Goal: Information Seeking & Learning: Learn about a topic

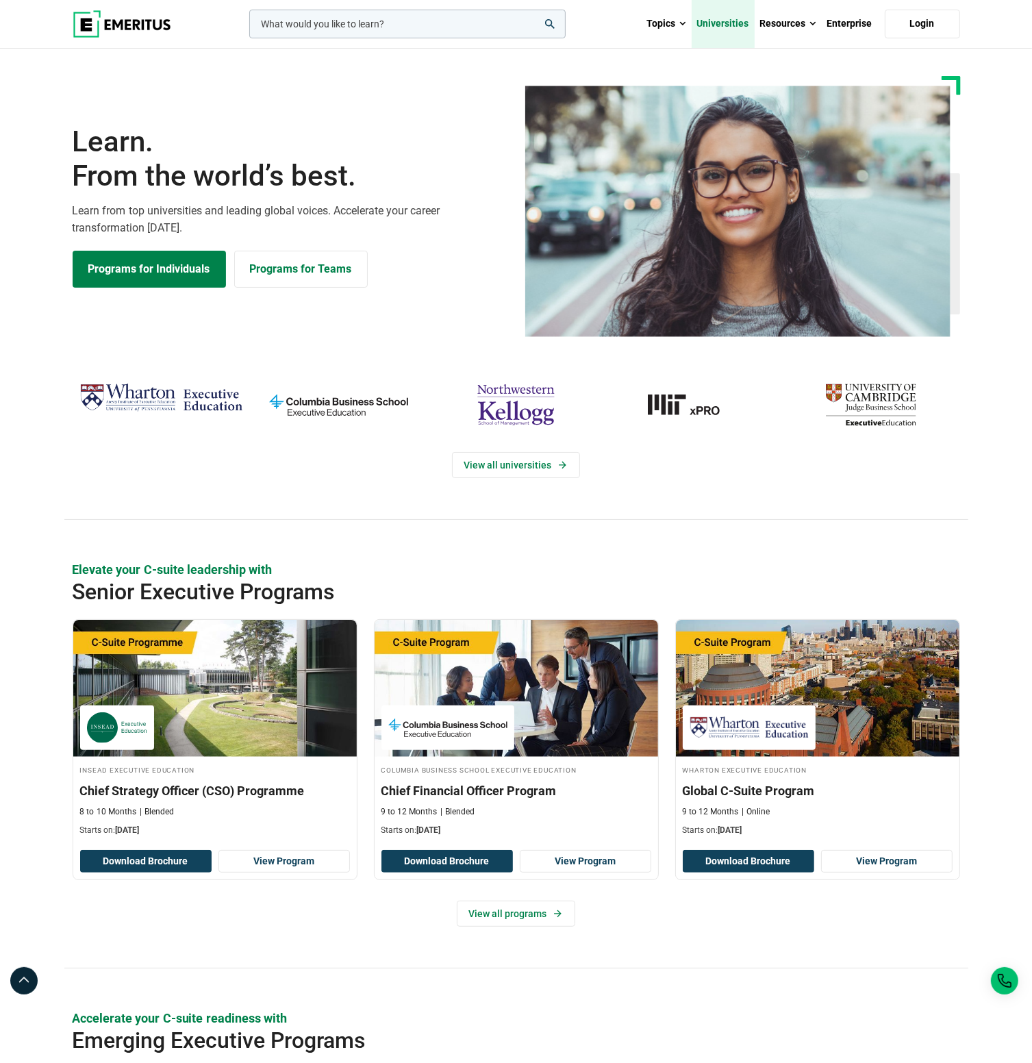
click at [728, 26] on link "Universities" at bounding box center [723, 24] width 63 height 48
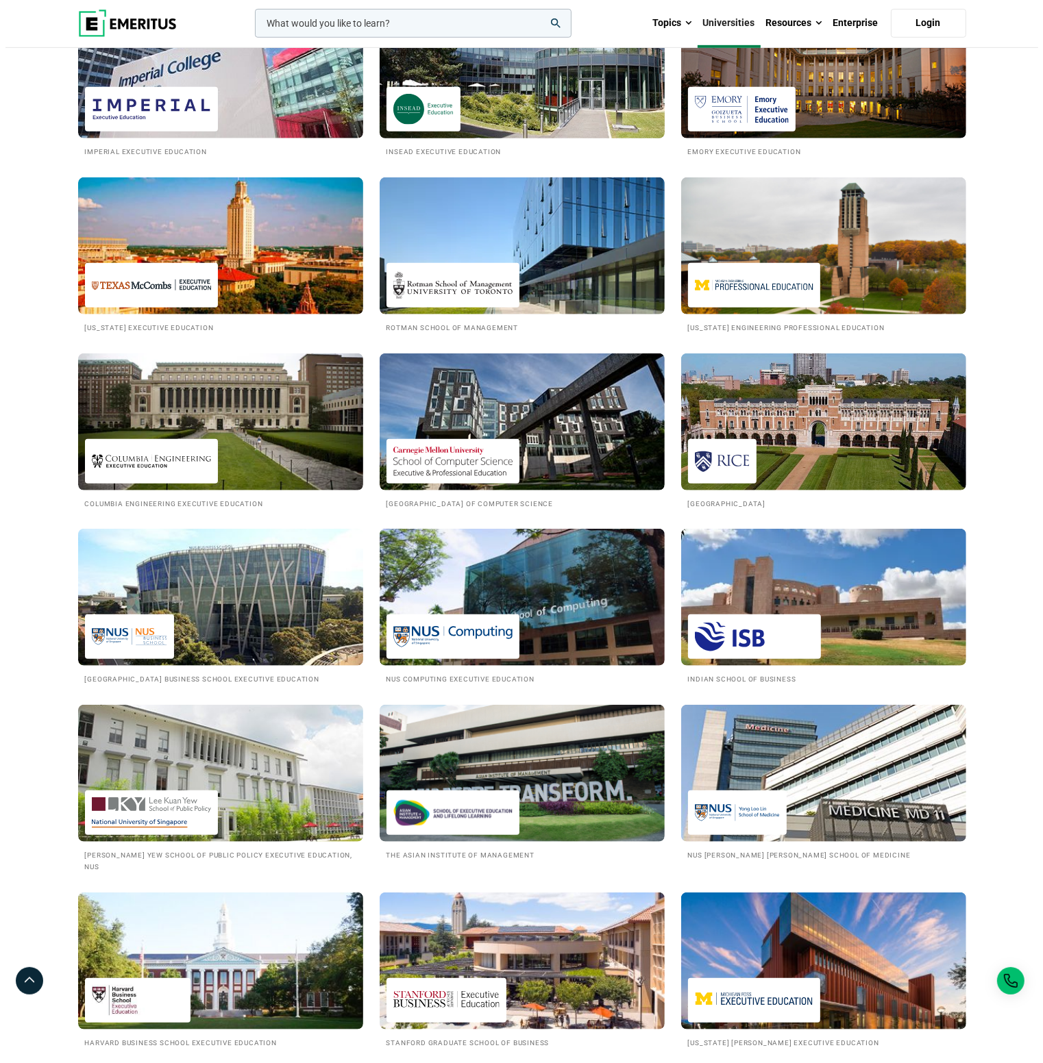
scroll to position [822, 0]
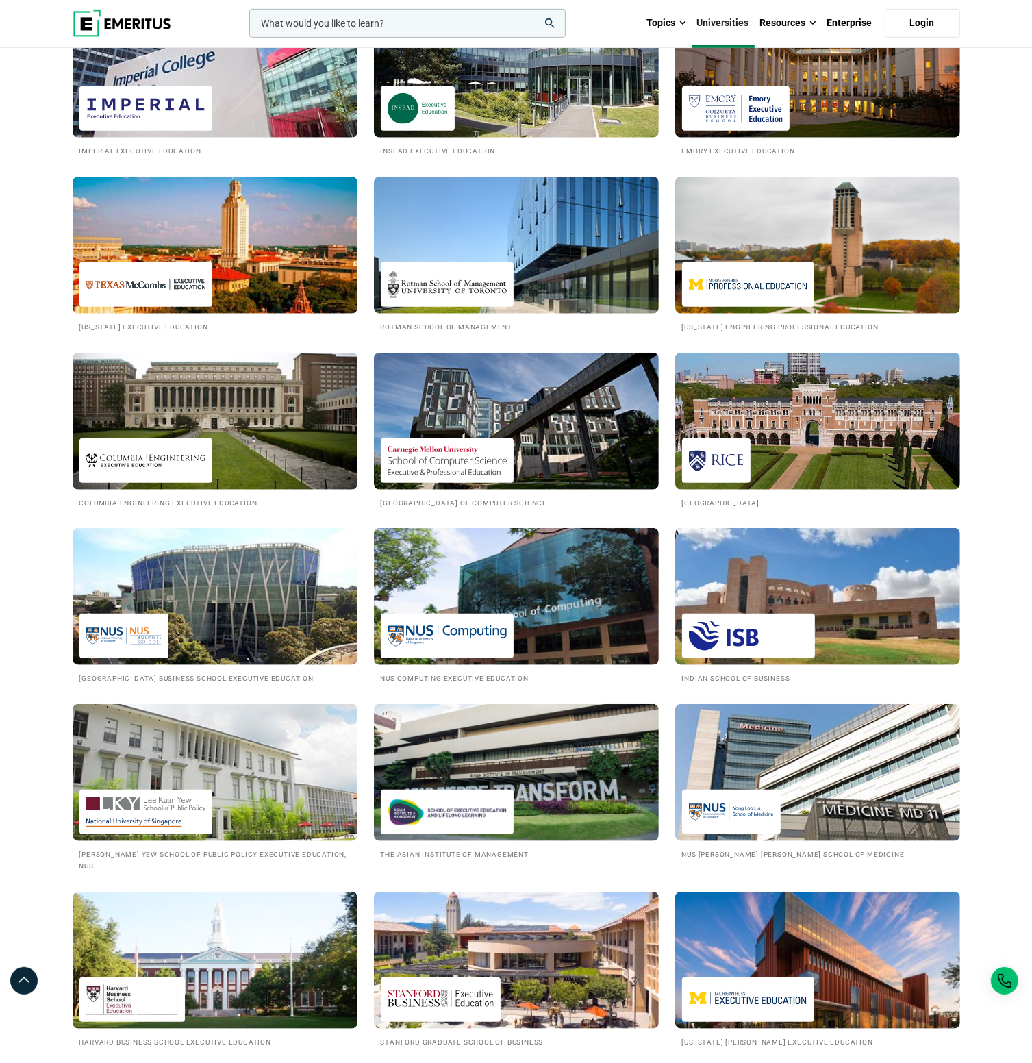
click at [381, 18] on input "woocommerce-product-search-field-0" at bounding box center [407, 23] width 316 height 29
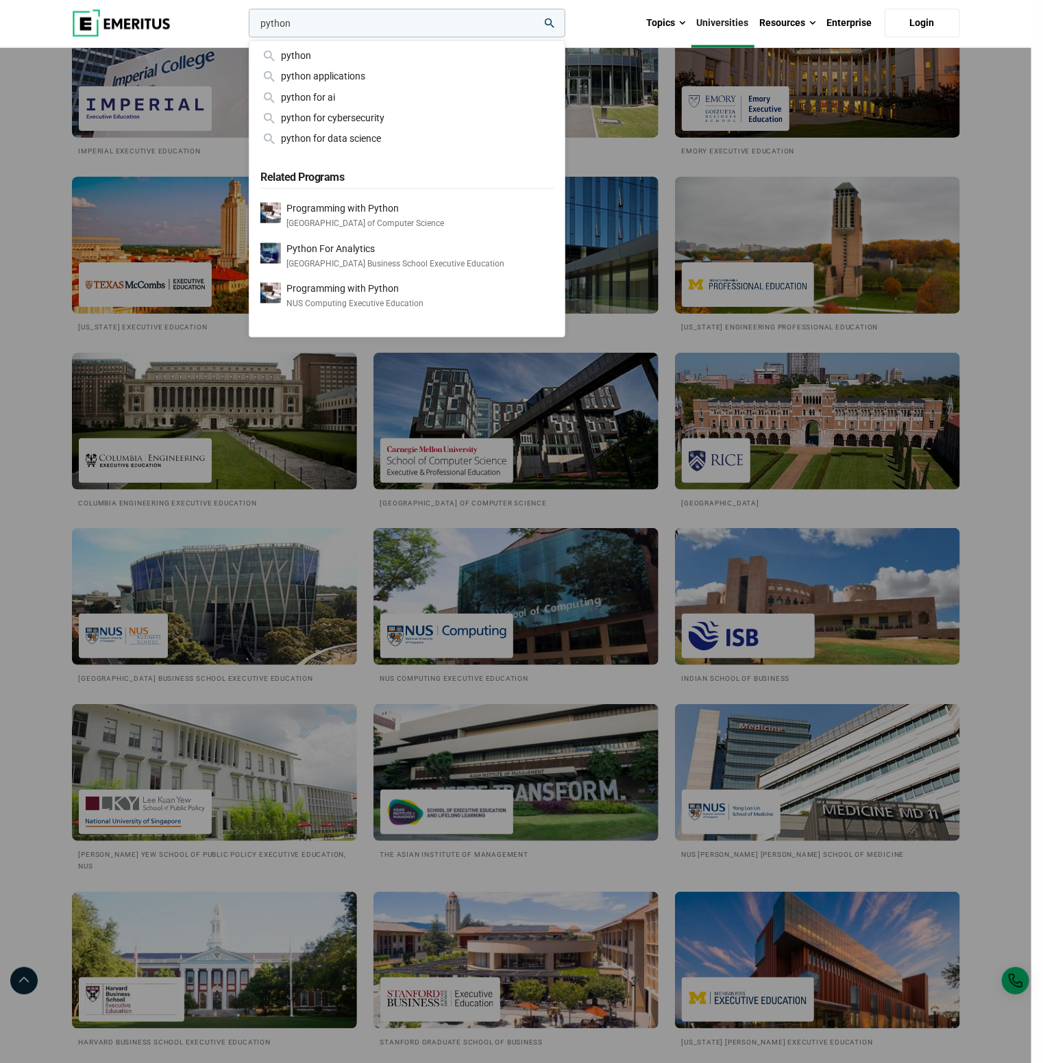
type input "python"
click at [246, 27] on button "search" at bounding box center [246, 27] width 0 height 0
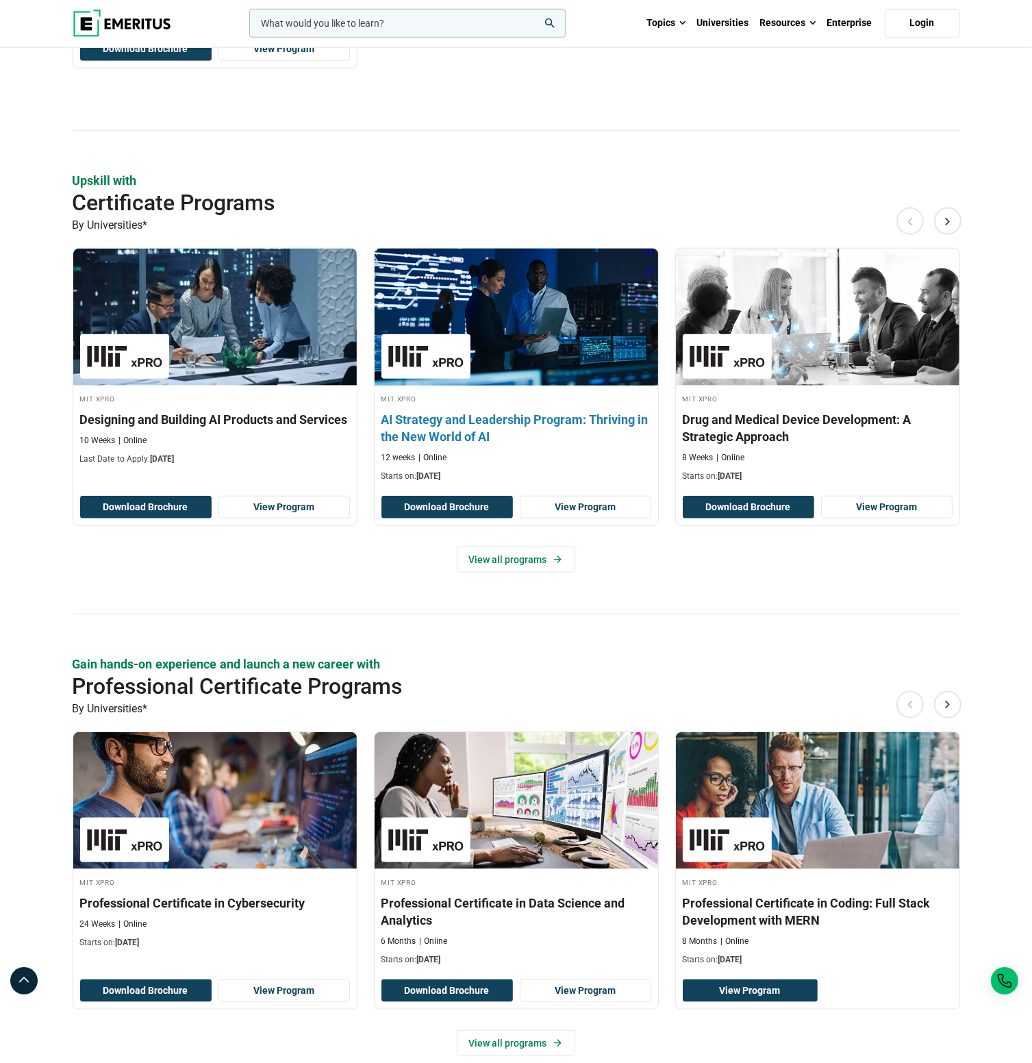
scroll to position [1233, 0]
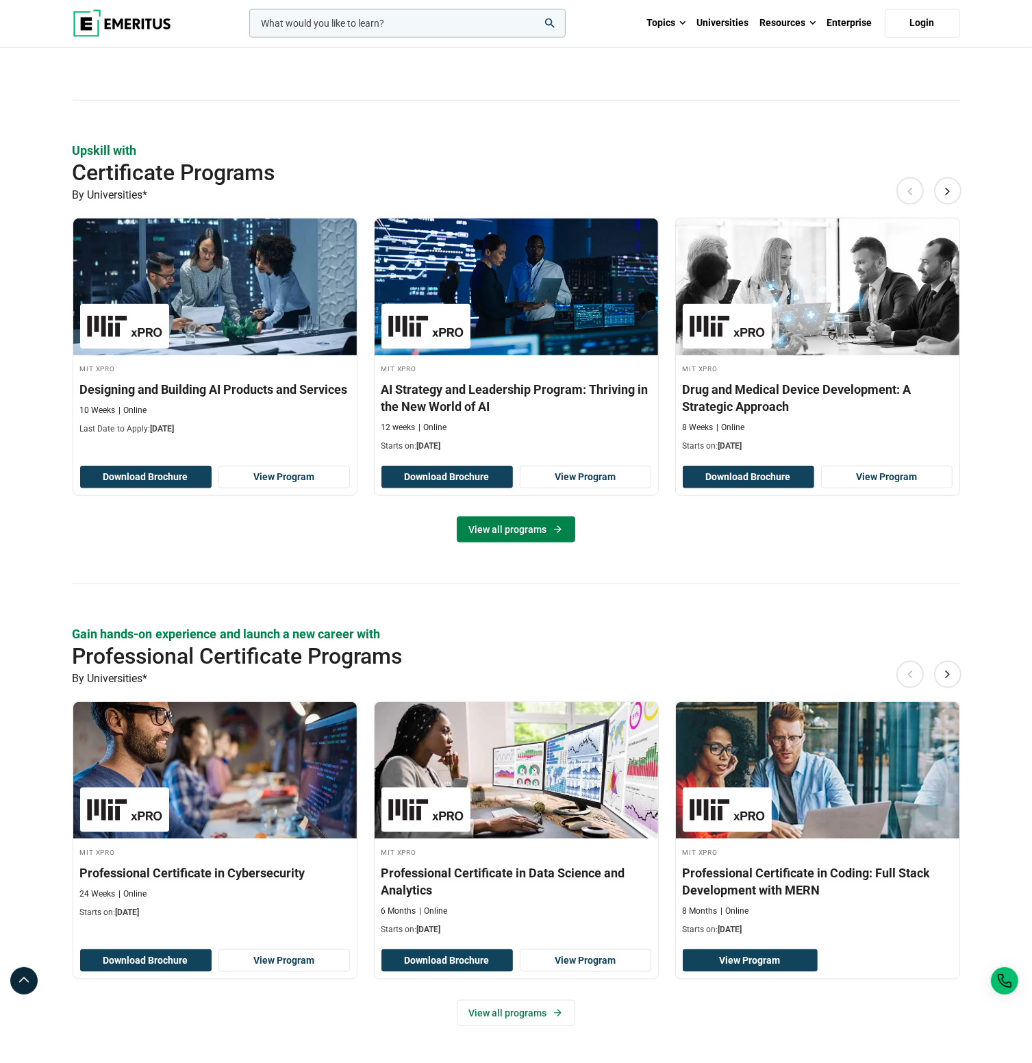
click at [521, 525] on link "View all programs" at bounding box center [516, 529] width 118 height 26
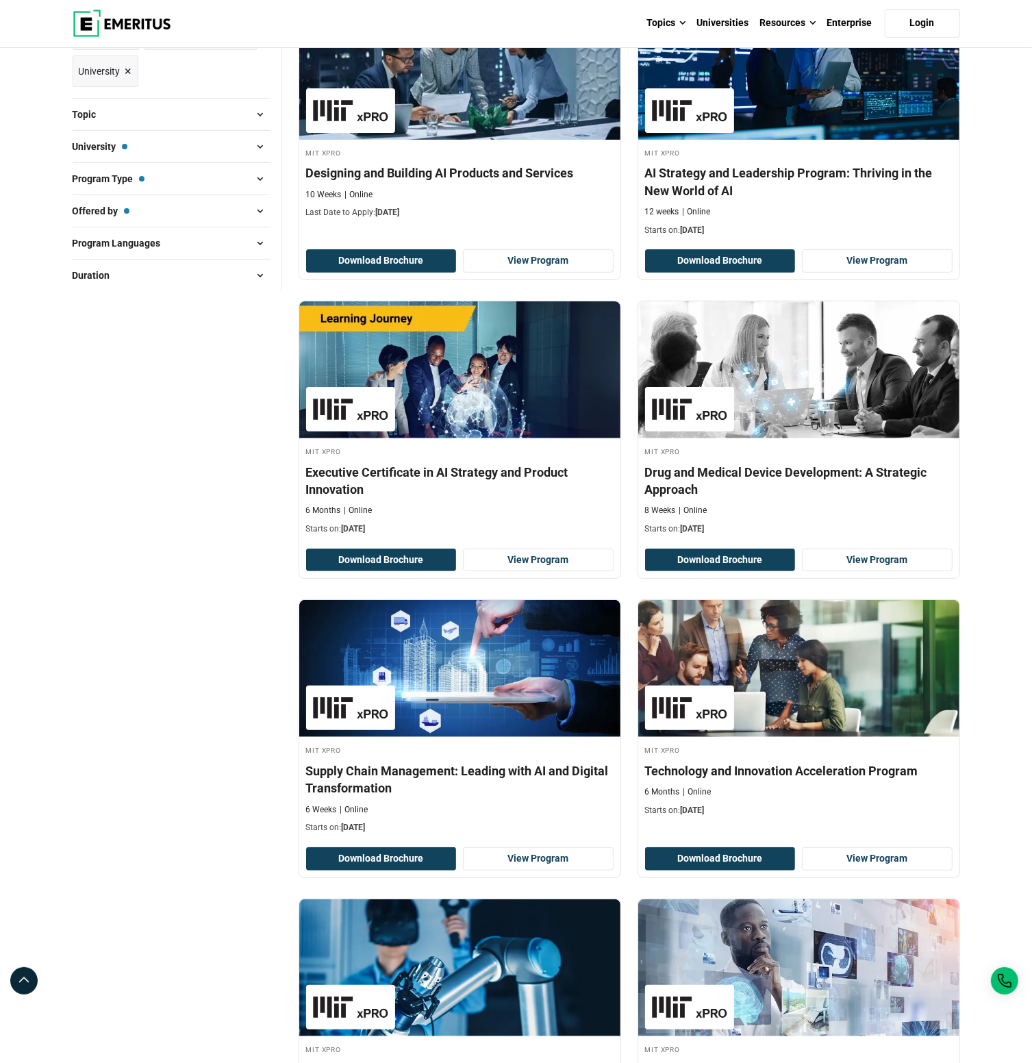
scroll to position [68, 0]
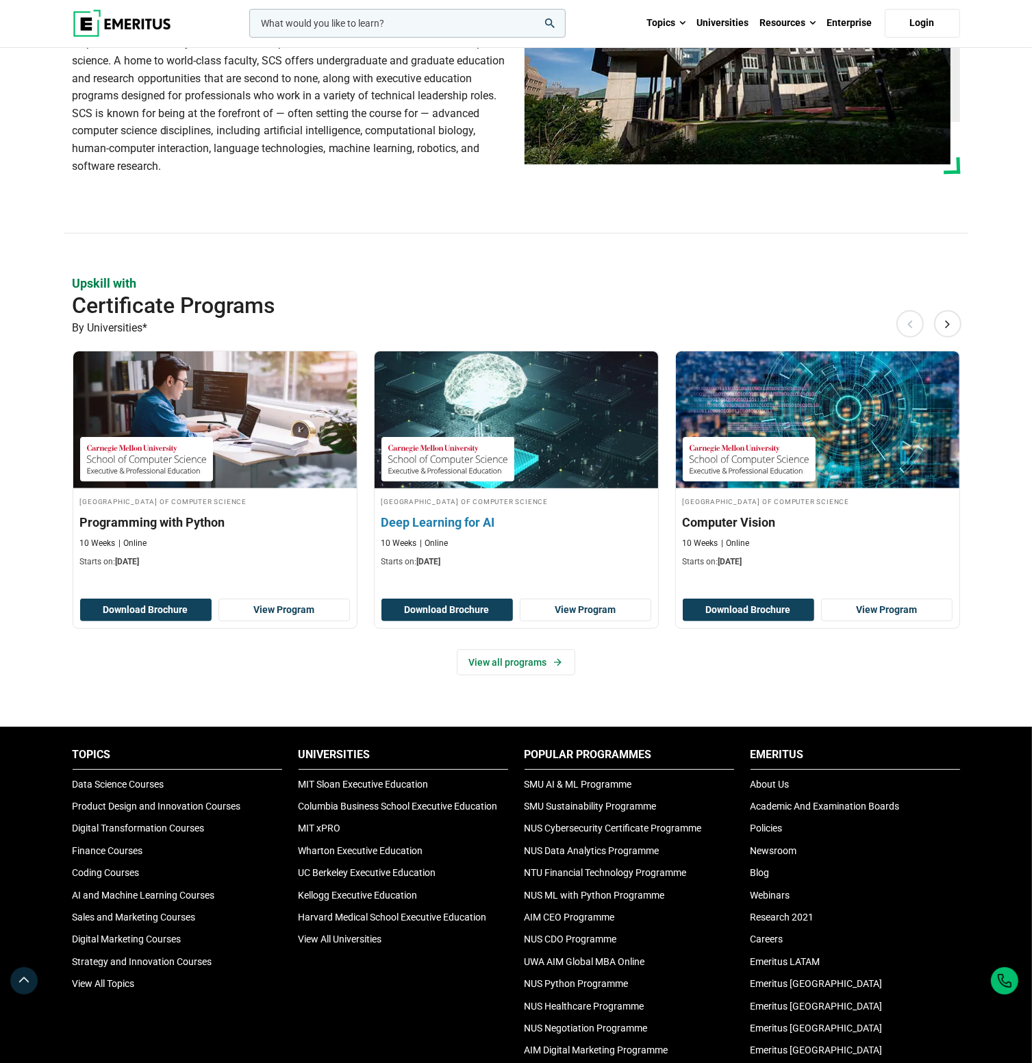
scroll to position [205, 0]
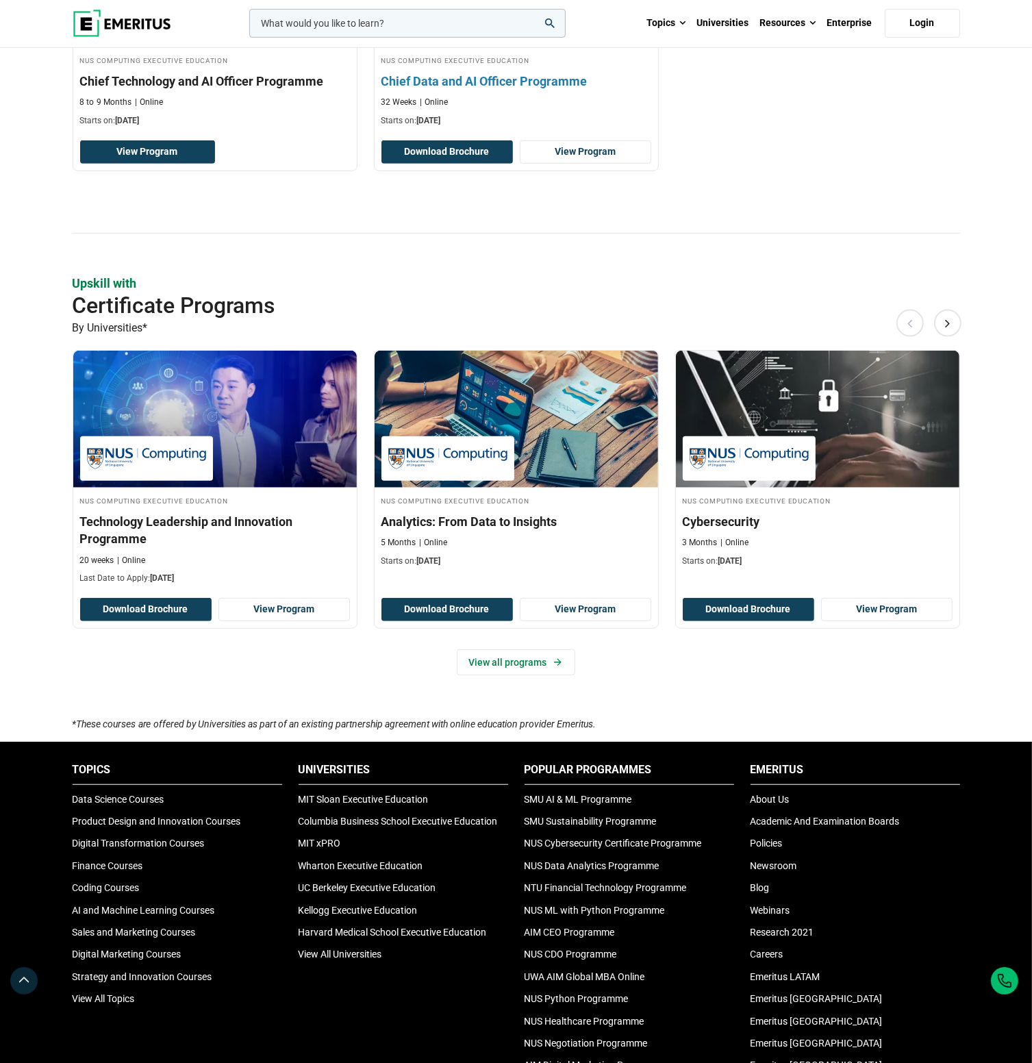
scroll to position [616, 0]
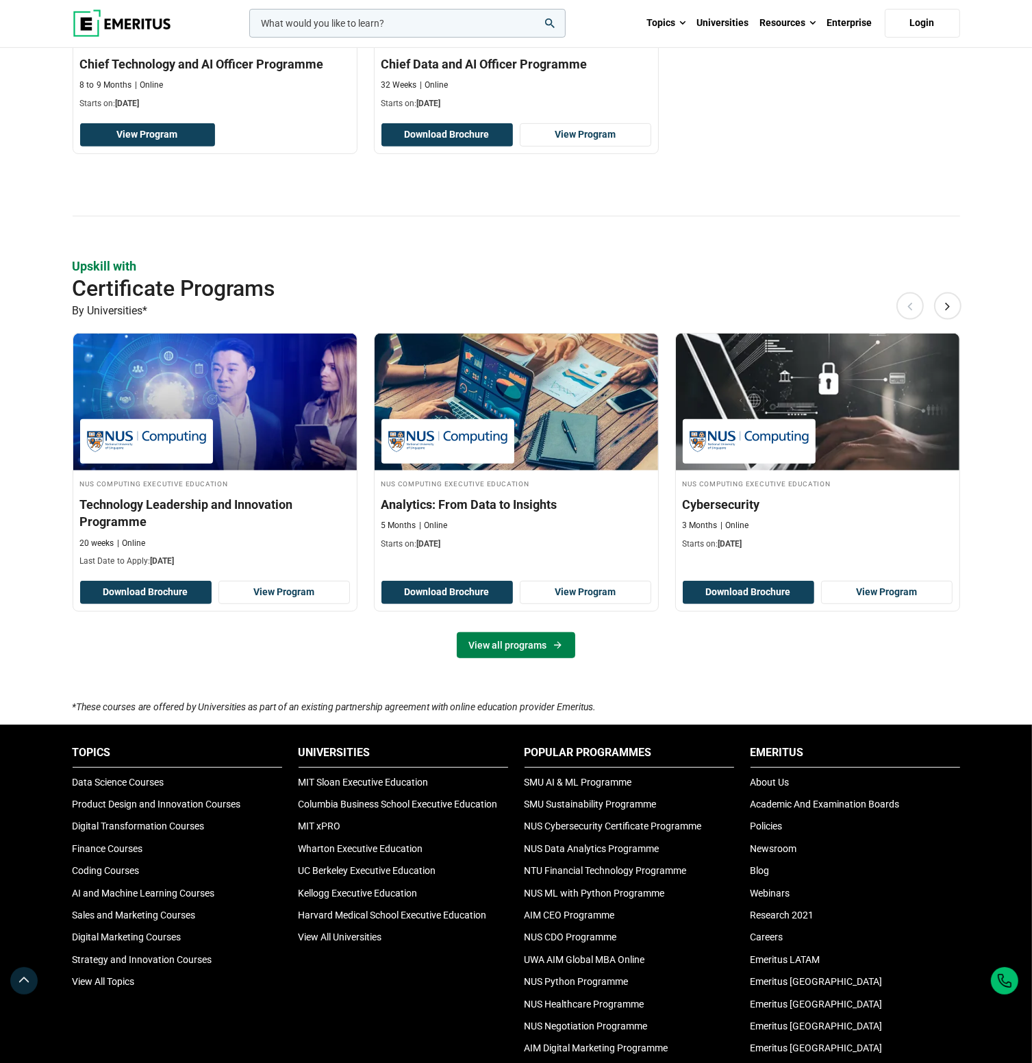
click at [499, 643] on link "View all programs" at bounding box center [516, 645] width 118 height 26
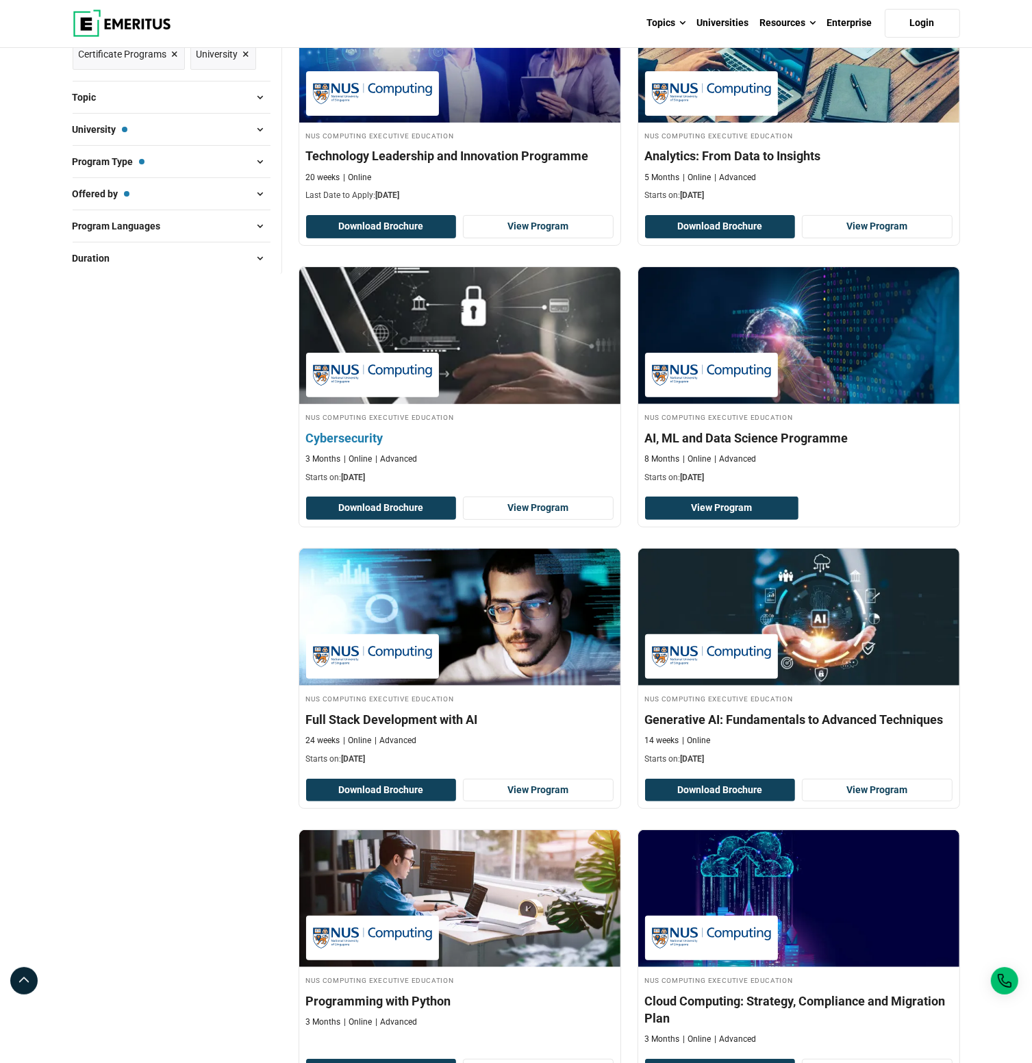
scroll to position [274, 0]
